Goal: Information Seeking & Learning: Find specific fact

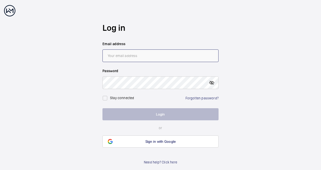
type input "[EMAIL_ADDRESS][DOMAIN_NAME]"
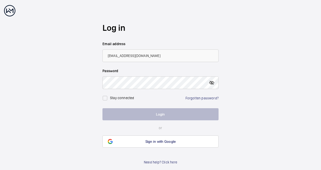
click at [212, 83] on mat-icon at bounding box center [212, 83] width 6 height 6
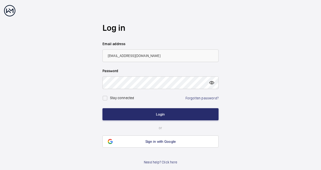
click at [213, 83] on mat-icon at bounding box center [212, 83] width 6 height 6
click at [107, 98] on input "checkbox" at bounding box center [105, 98] width 10 height 10
checkbox input "true"
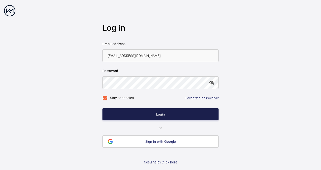
click at [160, 114] on button "Login" at bounding box center [160, 114] width 116 height 12
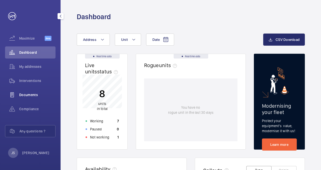
click at [29, 94] on span "Documents" at bounding box center [37, 94] width 36 height 5
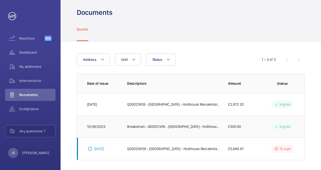
scroll to position [6, 0]
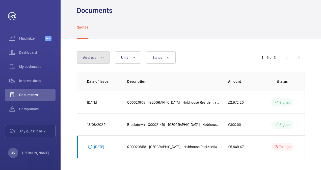
click at [102, 56] on mat-icon at bounding box center [102, 58] width 4 height 6
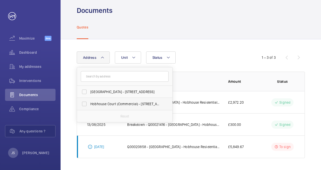
click at [85, 103] on label "Hobhouse Court (Commercial) - [STREET_ADDRESS]" at bounding box center [121, 104] width 88 height 12
click at [85, 103] on input "Hobhouse Court (Commercial) - [STREET_ADDRESS]" at bounding box center [84, 104] width 10 height 10
checkbox input "true"
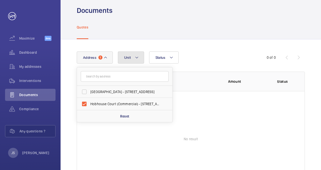
click at [131, 56] on button "Unit" at bounding box center [131, 57] width 26 height 12
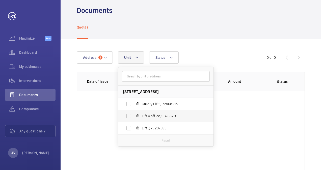
click at [127, 117] on label "Lift 4 office, 93768291" at bounding box center [161, 116] width 87 height 12
click at [127, 117] on input "Lift 4 office, 93768291" at bounding box center [129, 116] width 10 height 10
checkbox input "true"
click at [163, 140] on p "Reset" at bounding box center [165, 140] width 9 height 5
click at [128, 117] on label "Lift 4 office, 93768291" at bounding box center [161, 116] width 87 height 12
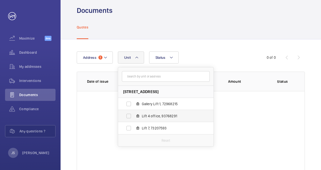
click at [128, 117] on input "Lift 4 office, 93768291" at bounding box center [129, 116] width 10 height 10
checkbox input "true"
click at [252, 122] on wm-front-table-empty-state "No result" at bounding box center [191, 139] width 228 height 96
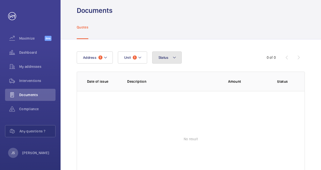
click at [174, 57] on mat-icon at bounding box center [174, 58] width 4 height 6
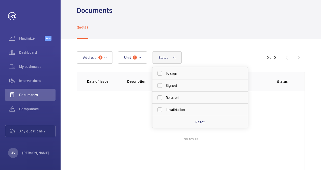
drag, startPoint x: 106, startPoint y: 120, endPoint x: 75, endPoint y: 98, distance: 38.2
click at [106, 120] on wm-front-table-empty-state "No result" at bounding box center [191, 139] width 228 height 96
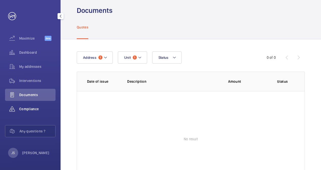
click at [28, 110] on span "Compliance" at bounding box center [37, 108] width 36 height 5
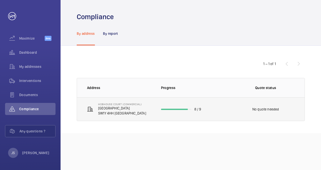
click at [145, 107] on td "[STREET_ADDRESS]" at bounding box center [115, 109] width 76 height 24
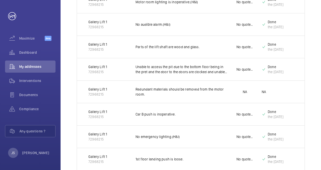
scroll to position [25, 0]
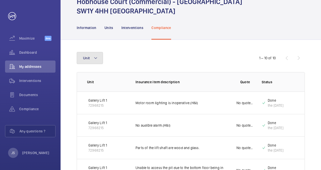
click at [96, 57] on mat-icon at bounding box center [96, 58] width 4 height 6
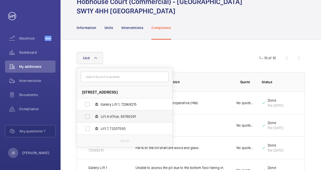
click at [87, 117] on label "Lift 4 office, 93768291" at bounding box center [120, 117] width 87 height 12
click at [87, 117] on input "Lift 4 office, 93768291" at bounding box center [88, 117] width 10 height 10
checkbox input "true"
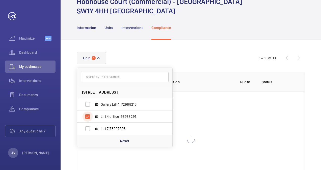
scroll to position [2, 0]
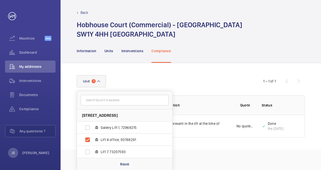
click at [184, 79] on div "[STREET_ADDRESS] LONDON Gallery Lift 1, 72968215 Lift 4 office, 93768291 Lift 7…" at bounding box center [161, 81] width 168 height 12
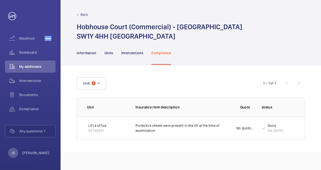
scroll to position [0, 0]
click at [300, 82] on div "1 – 1 of 1" at bounding box center [274, 83] width 61 height 6
click at [95, 124] on p "Lift 4 office" at bounding box center [97, 125] width 18 height 5
click at [96, 129] on p "93768291" at bounding box center [97, 130] width 18 height 5
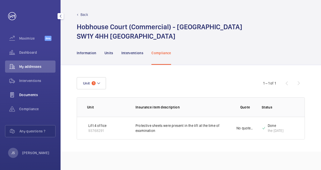
click at [30, 94] on span "Documents" at bounding box center [37, 94] width 36 height 5
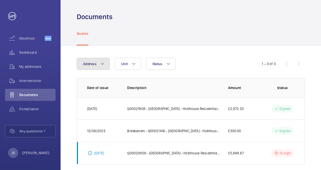
click at [103, 61] on mat-icon at bounding box center [102, 64] width 4 height 6
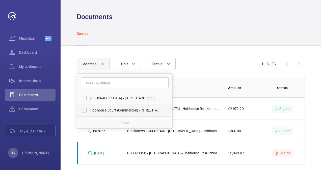
click at [83, 109] on label "Hobhouse Court (Commercial) - [STREET_ADDRESS]" at bounding box center [121, 110] width 88 height 12
click at [83, 109] on input "Hobhouse Court (Commercial) - [STREET_ADDRESS]" at bounding box center [84, 110] width 10 height 10
checkbox input "true"
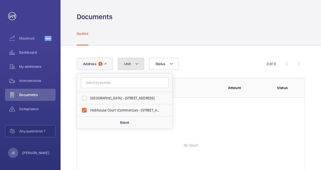
click at [137, 62] on mat-icon at bounding box center [137, 64] width 4 height 6
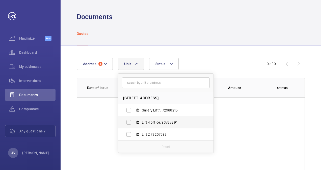
drag, startPoint x: 128, startPoint y: 122, endPoint x: 130, endPoint y: 119, distance: 3.6
click at [128, 122] on label "Lift 4 office, 93768291" at bounding box center [161, 122] width 87 height 12
click at [128, 122] on input "Lift 4 office, 93768291" at bounding box center [129, 122] width 10 height 10
checkbox input "true"
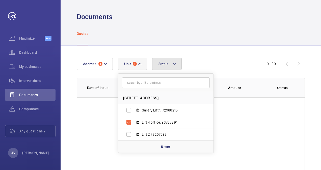
click at [174, 64] on mat-icon at bounding box center [174, 64] width 4 height 6
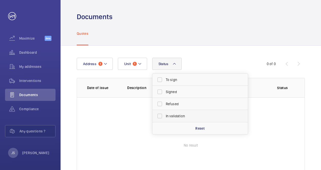
click at [160, 116] on label "In validation" at bounding box center [196, 116] width 88 height 12
click at [160, 116] on input "In validation" at bounding box center [160, 116] width 10 height 10
click at [198, 128] on p "Reset" at bounding box center [199, 128] width 9 height 5
checkbox input "false"
click at [160, 79] on label "To sign" at bounding box center [196, 80] width 88 height 12
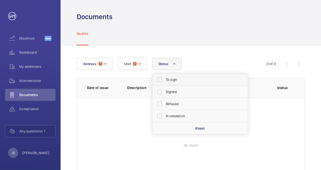
click at [160, 79] on input "To sign" at bounding box center [160, 80] width 10 height 10
click at [198, 128] on p "Reset" at bounding box center [199, 128] width 9 height 5
checkbox input "false"
click at [119, 108] on wm-front-table-empty-state "No result" at bounding box center [191, 145] width 228 height 96
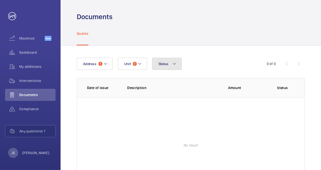
drag, startPoint x: 174, startPoint y: 62, endPoint x: 172, endPoint y: 70, distance: 8.2
click at [174, 62] on mat-icon at bounding box center [174, 64] width 4 height 6
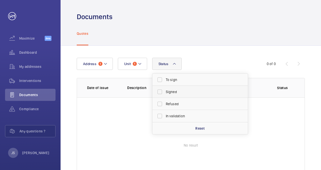
drag, startPoint x: 158, startPoint y: 92, endPoint x: 160, endPoint y: 95, distance: 3.6
click at [158, 92] on label "Signed" at bounding box center [196, 92] width 88 height 12
click at [158, 92] on input "Signed" at bounding box center [160, 92] width 10 height 10
click at [200, 128] on p "Reset" at bounding box center [199, 128] width 9 height 5
checkbox input "false"
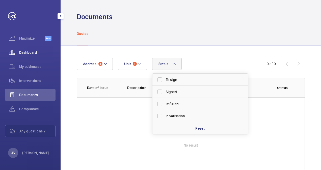
click at [26, 50] on span "Dashboard" at bounding box center [37, 52] width 36 height 5
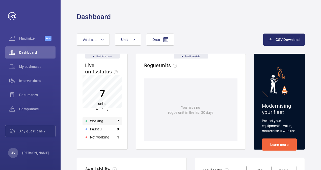
click at [101, 122] on p "Working" at bounding box center [96, 121] width 13 height 5
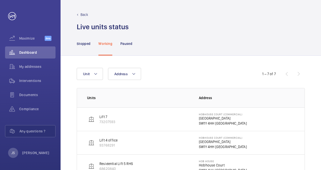
click at [92, 141] on img at bounding box center [91, 143] width 6 height 6
click at [105, 141] on p "Lift 4 office" at bounding box center [108, 140] width 18 height 5
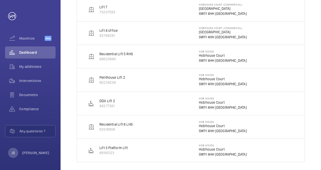
scroll to position [113, 0]
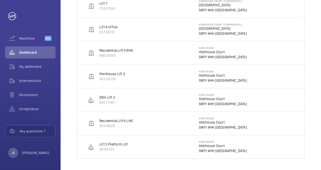
drag, startPoint x: 119, startPoint y: 78, endPoint x: 107, endPoint y: 78, distance: 11.9
click at [117, 79] on p "80234239" at bounding box center [112, 78] width 26 height 5
click at [107, 78] on p "80234239" at bounding box center [112, 78] width 26 height 5
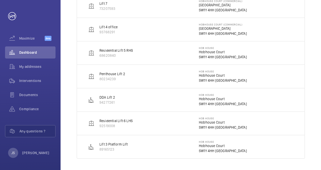
drag, startPoint x: 107, startPoint y: 78, endPoint x: 90, endPoint y: 76, distance: 17.3
click at [90, 76] on img at bounding box center [91, 76] width 6 height 6
click at [31, 51] on span "Dashboard" at bounding box center [37, 52] width 36 height 5
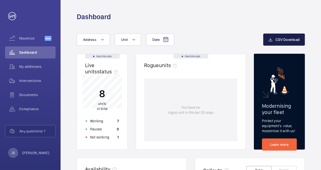
click at [280, 38] on span "CSV Download" at bounding box center [288, 40] width 24 height 4
click at [29, 92] on div "Documents" at bounding box center [30, 95] width 50 height 12
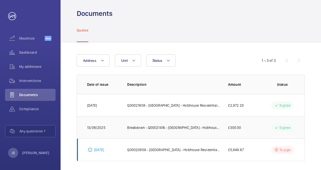
scroll to position [6, 0]
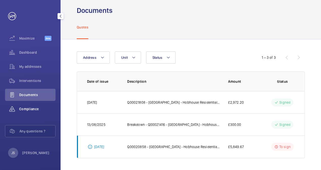
click at [28, 108] on span "Compliance" at bounding box center [37, 108] width 36 height 5
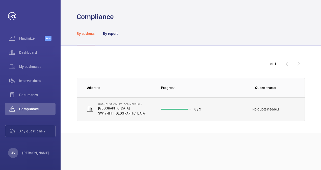
click at [111, 109] on p "[GEOGRAPHIC_DATA]" at bounding box center [122, 108] width 48 height 5
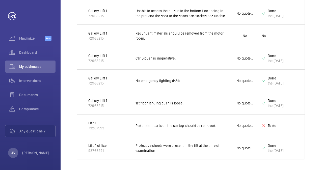
scroll to position [183, 0]
click at [96, 146] on p "Lift 4 office" at bounding box center [97, 145] width 18 height 5
click at [250, 146] on p "No quote needed" at bounding box center [244, 147] width 17 height 5
click at [270, 145] on p "Done" at bounding box center [276, 145] width 16 height 5
click at [271, 145] on p "Done" at bounding box center [276, 145] width 16 height 5
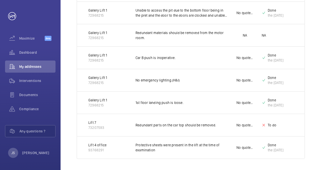
click at [275, 149] on div "the [DATE]" at bounding box center [276, 150] width 16 height 5
click at [99, 144] on p "Lift 4 office" at bounding box center [97, 145] width 18 height 5
click at [146, 145] on p "Protective sheets were present in the lift at the time of examination" at bounding box center [182, 148] width 93 height 10
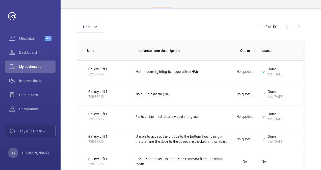
scroll to position [0, 0]
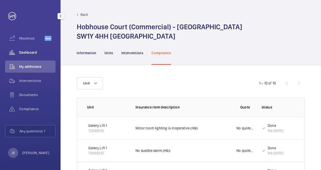
click at [29, 53] on span "Dashboard" at bounding box center [37, 52] width 36 height 5
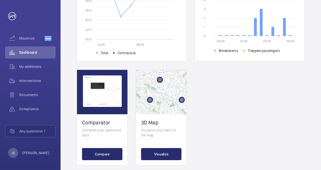
scroll to position [200, 0]
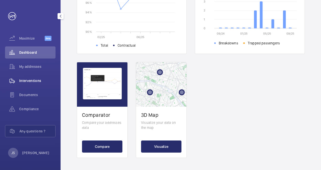
click at [32, 80] on span "Interventions" at bounding box center [37, 80] width 36 height 5
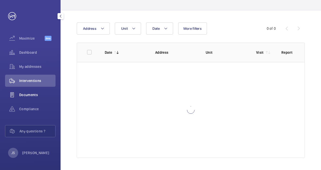
click at [31, 92] on div "Documents" at bounding box center [30, 95] width 50 height 12
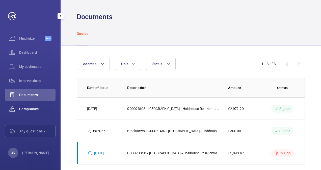
click at [29, 110] on span "Compliance" at bounding box center [37, 108] width 36 height 5
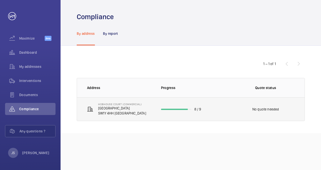
click at [108, 112] on p "SW1Y 4HH [GEOGRAPHIC_DATA]" at bounding box center [122, 113] width 48 height 5
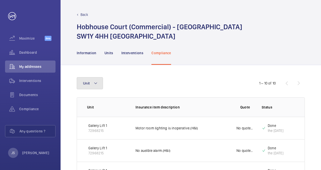
click at [95, 83] on mat-icon at bounding box center [96, 83] width 4 height 6
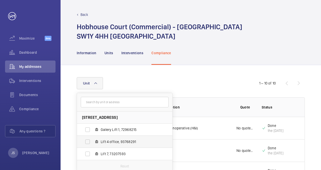
click at [86, 143] on label "Lift 4 office, 93768291" at bounding box center [120, 142] width 87 height 12
click at [86, 143] on input "Lift 4 office, 93768291" at bounding box center [88, 142] width 10 height 10
checkbox input "true"
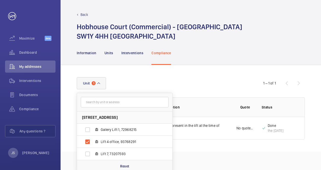
click at [166, 82] on div "[STREET_ADDRESS] LONDON Gallery Lift 1, 72968215 Lift 4 office, 93768291 Lift 7…" at bounding box center [161, 83] width 168 height 12
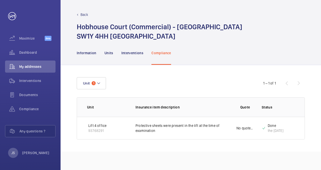
click at [276, 132] on div "the [DATE]" at bounding box center [276, 130] width 16 height 5
click at [298, 82] on div "1 – 1 of 1" at bounding box center [274, 83] width 61 height 6
click at [33, 67] on span "My addresses" at bounding box center [37, 66] width 36 height 5
click at [25, 108] on span "Compliance" at bounding box center [37, 108] width 36 height 5
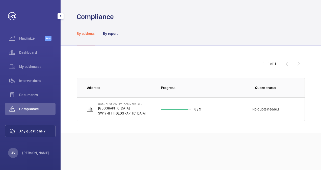
click at [31, 131] on span "Any questions ?" at bounding box center [37, 131] width 36 height 5
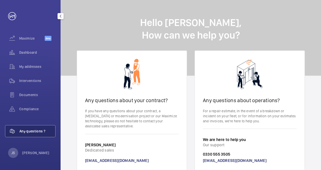
click at [27, 129] on span "Any questions ?" at bounding box center [37, 131] width 36 height 5
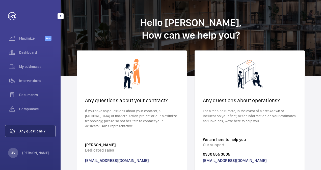
click at [33, 130] on span "Any questions ?" at bounding box center [37, 131] width 36 height 5
drag, startPoint x: 26, startPoint y: 96, endPoint x: 27, endPoint y: 101, distance: 5.1
click at [26, 96] on span "Documents" at bounding box center [37, 94] width 36 height 5
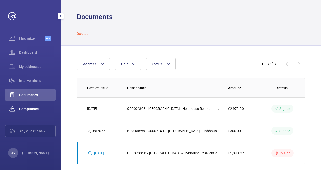
click at [29, 109] on span "Compliance" at bounding box center [37, 108] width 36 height 5
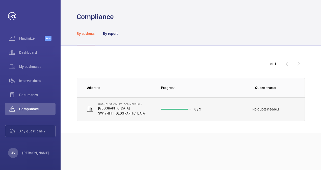
click at [99, 107] on p "[GEOGRAPHIC_DATA]" at bounding box center [122, 108] width 48 height 5
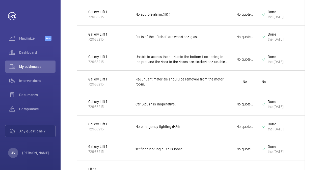
scroll to position [183, 0]
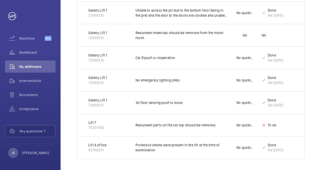
drag, startPoint x: 106, startPoint y: 148, endPoint x: 86, endPoint y: 149, distance: 20.0
click at [86, 149] on td "Lift 4 office 93768291" at bounding box center [102, 147] width 50 height 23
drag, startPoint x: 86, startPoint y: 149, endPoint x: 94, endPoint y: 148, distance: 7.9
copy p "93768291"
